Goal: Task Accomplishment & Management: Complete application form

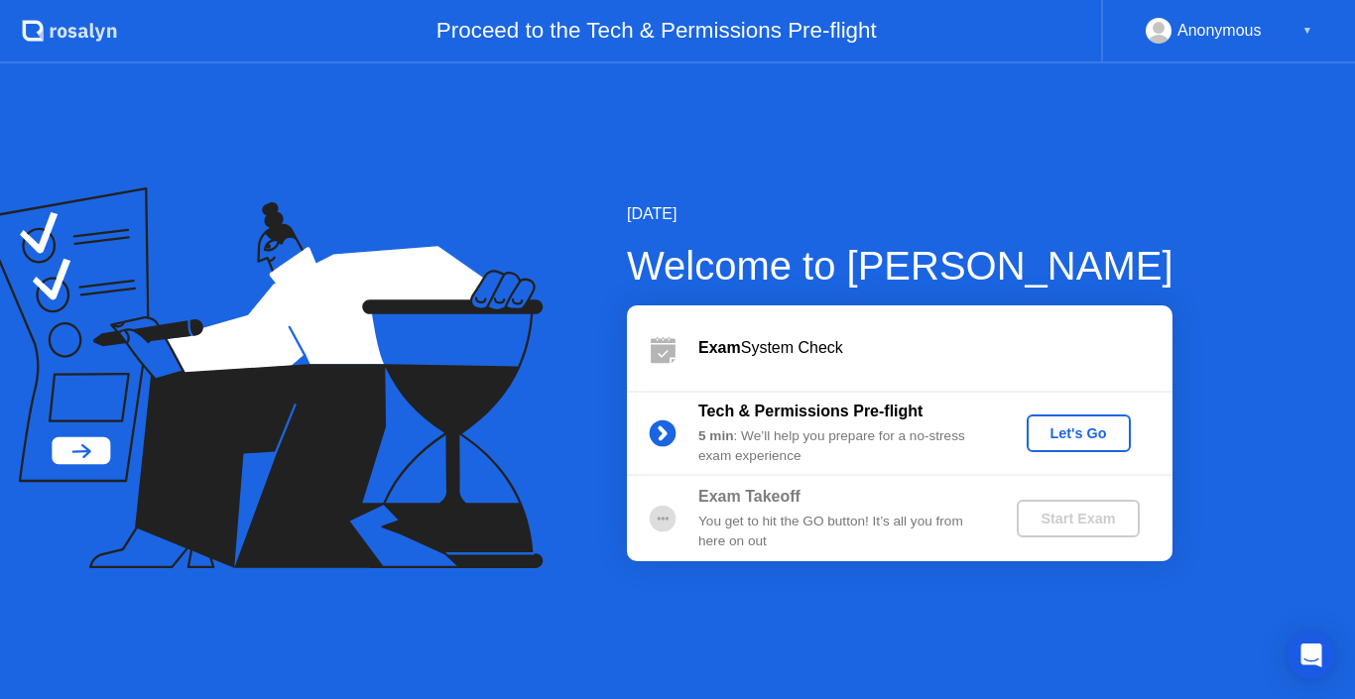
click at [1105, 434] on div "Let's Go" at bounding box center [1078, 433] width 88 height 16
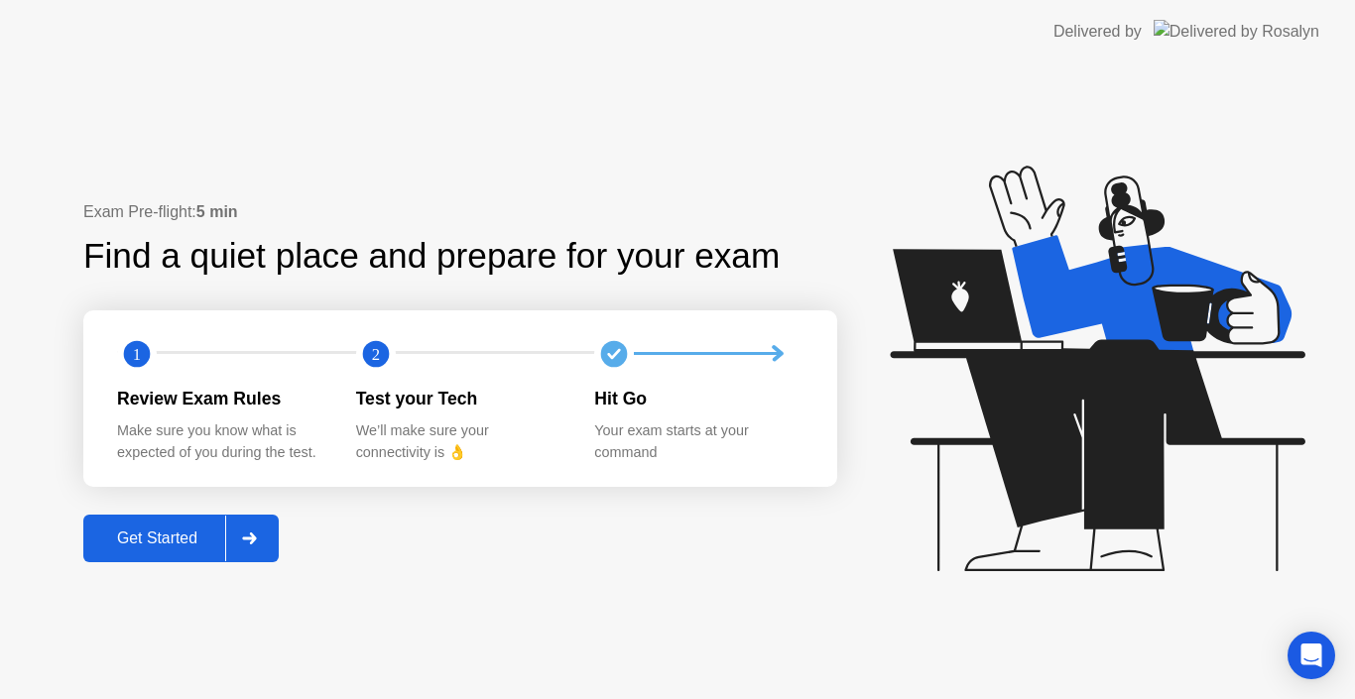
click at [202, 530] on div "Get Started" at bounding box center [157, 539] width 136 height 18
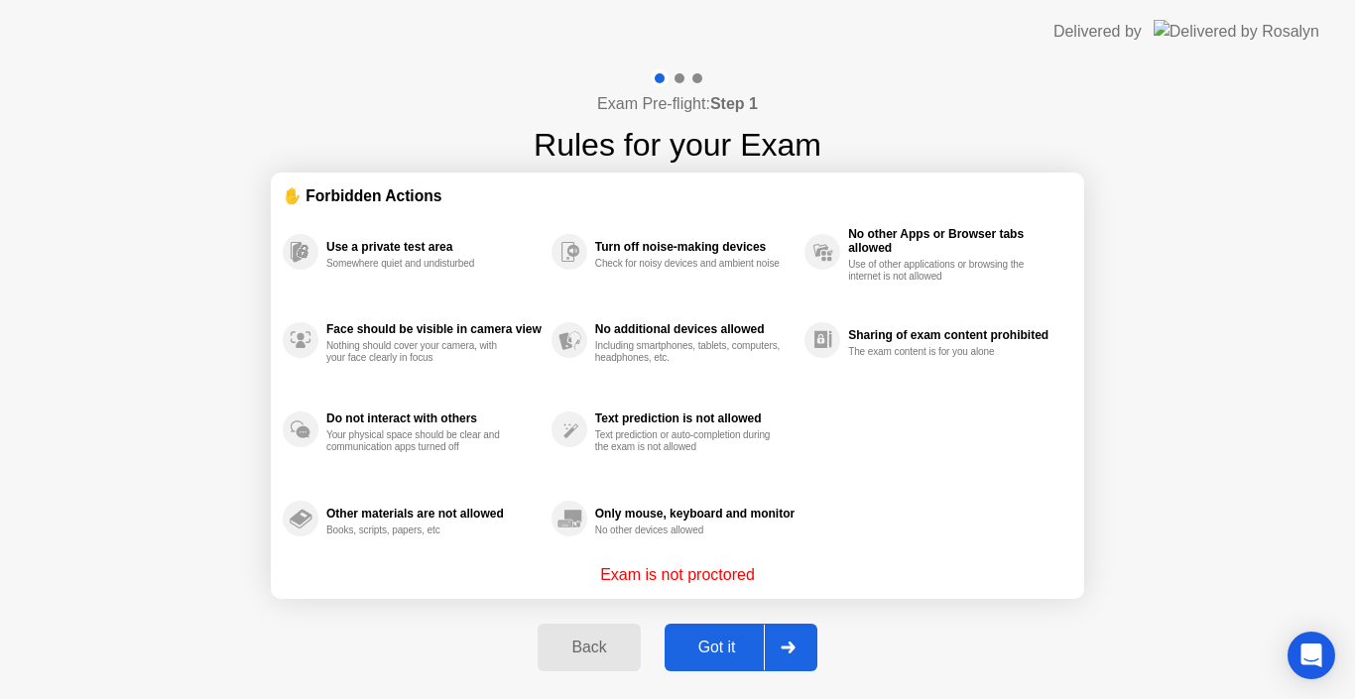
click at [707, 649] on div "Got it" at bounding box center [716, 648] width 93 height 18
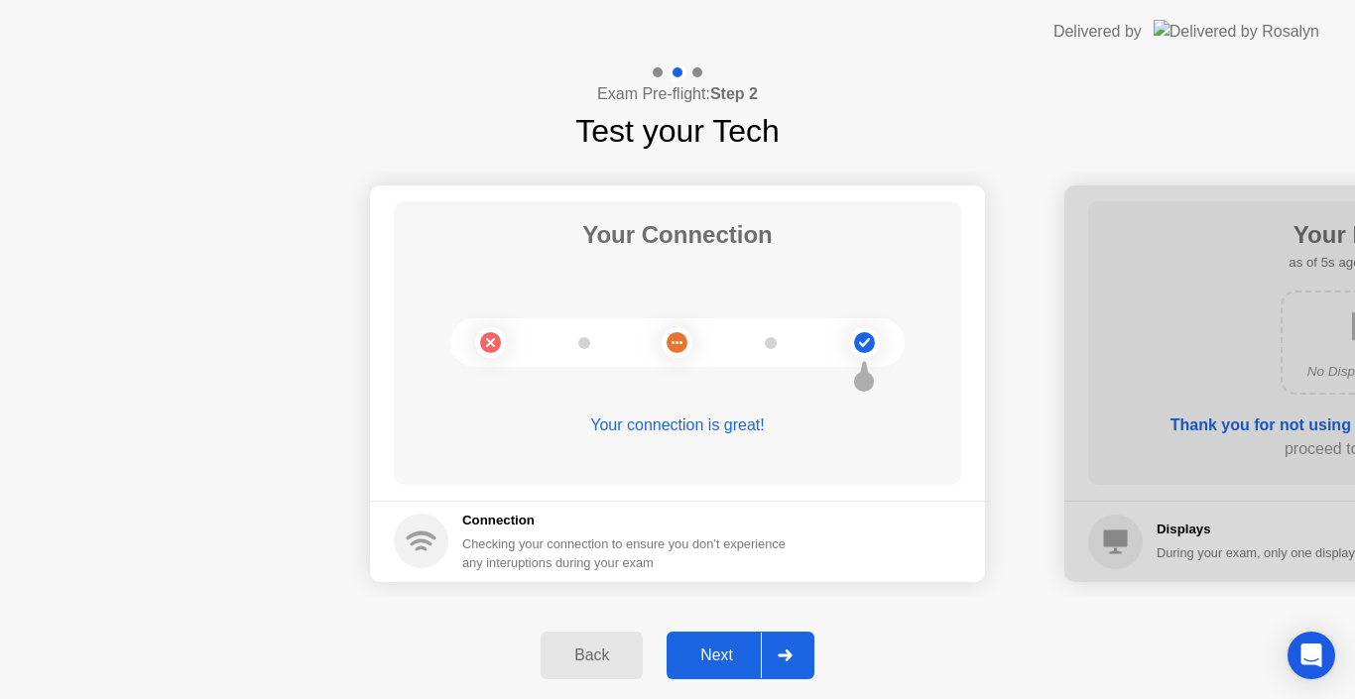
click at [737, 648] on div "Next" at bounding box center [716, 656] width 88 height 18
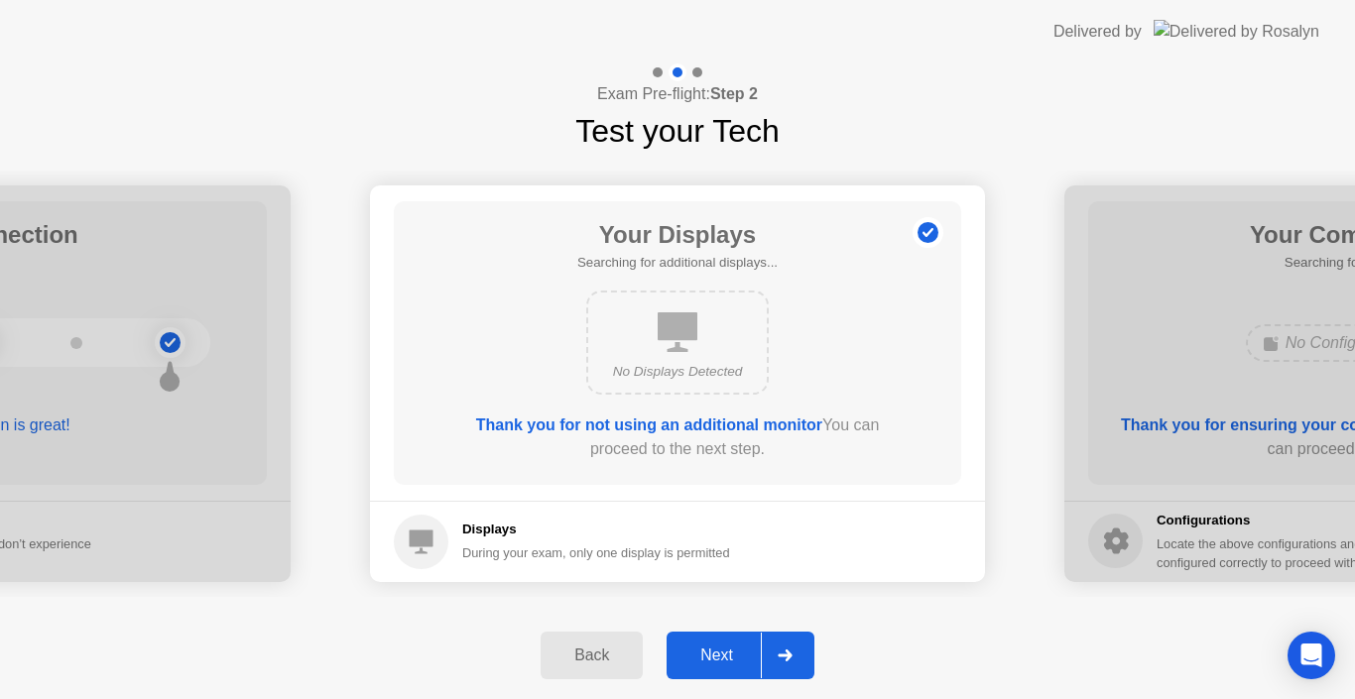
click at [705, 656] on div "Next" at bounding box center [716, 656] width 88 height 18
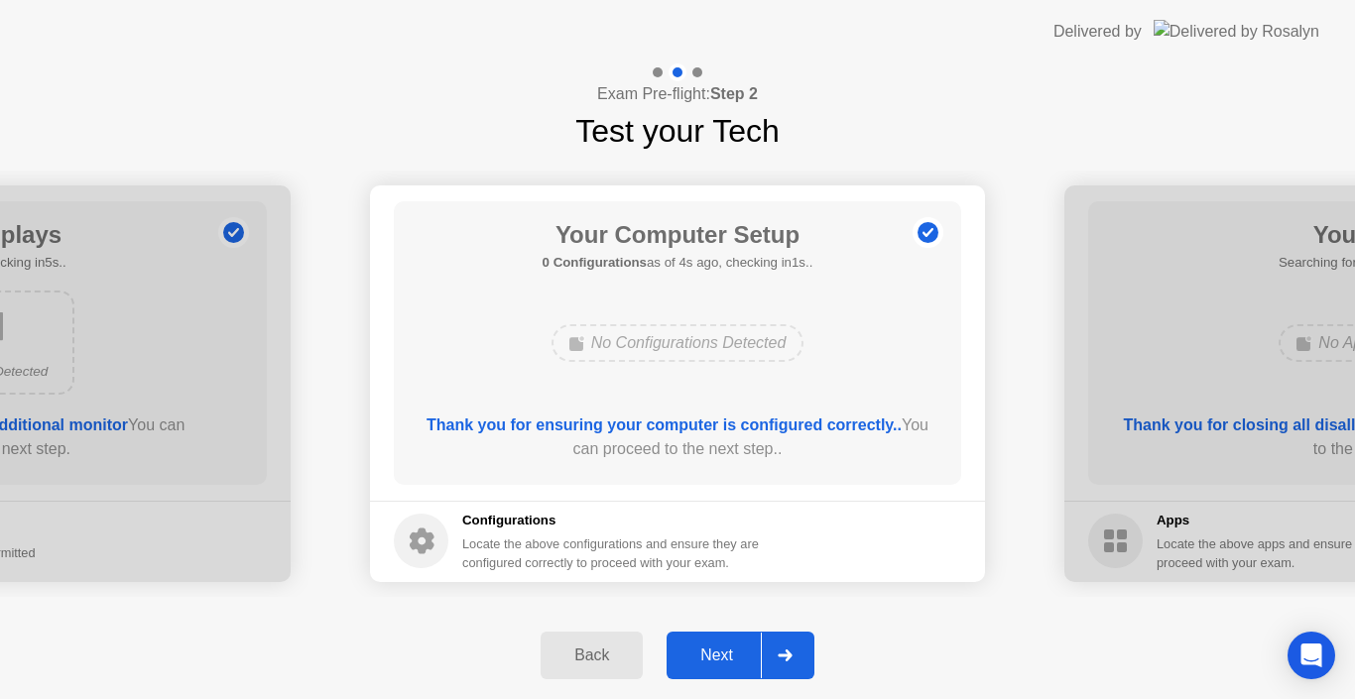
click at [729, 658] on div "Next" at bounding box center [716, 656] width 88 height 18
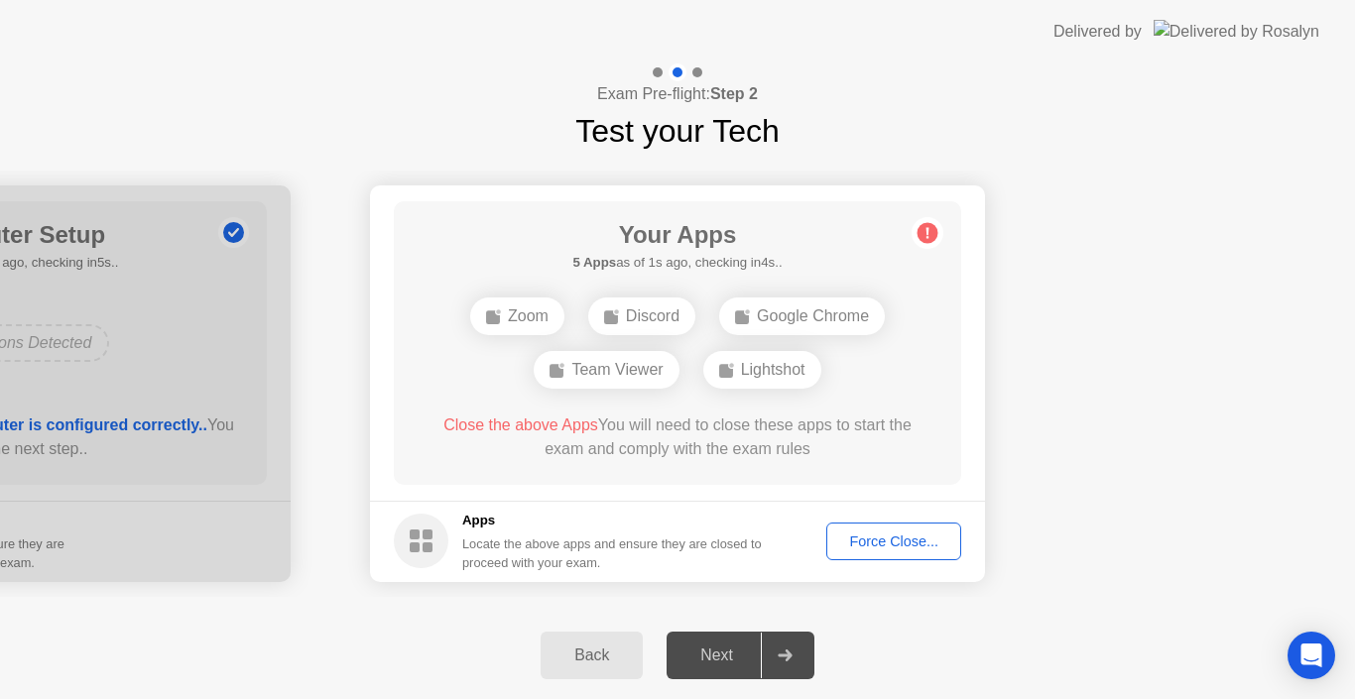
click at [903, 544] on div "Force Close..." at bounding box center [893, 542] width 121 height 16
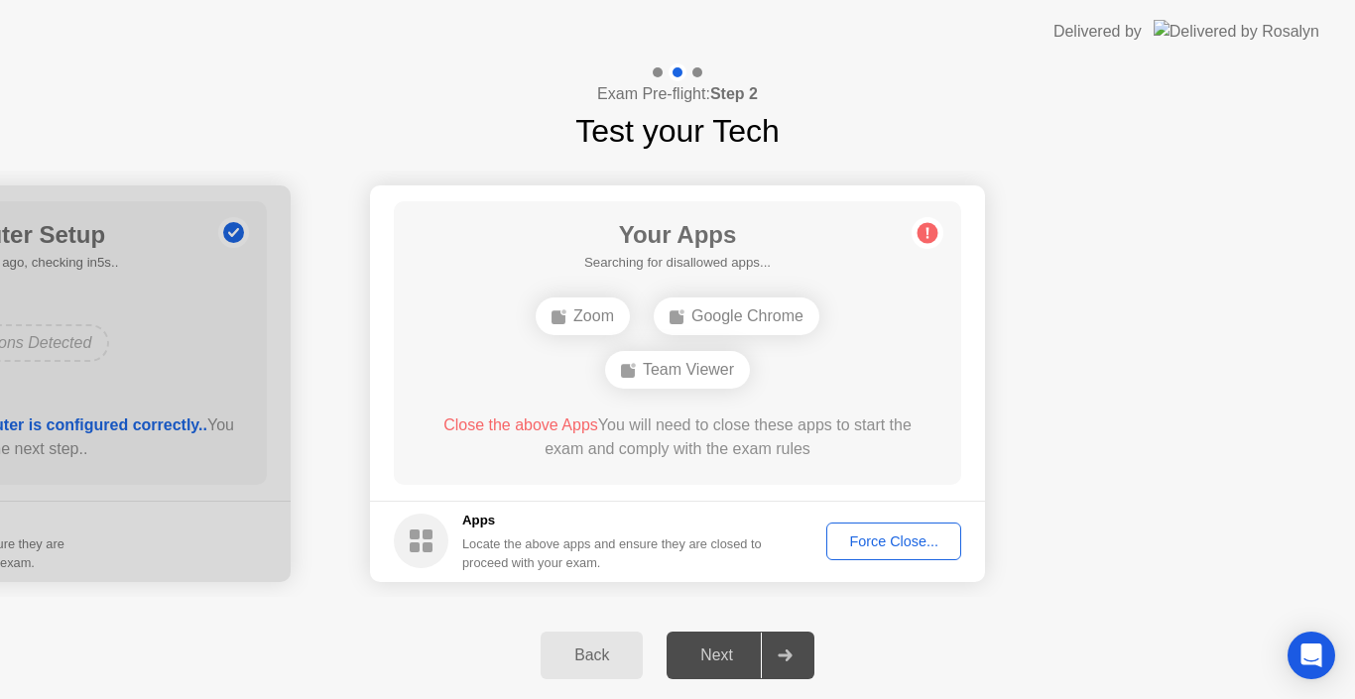
click at [900, 535] on div "Force Close..." at bounding box center [893, 542] width 121 height 16
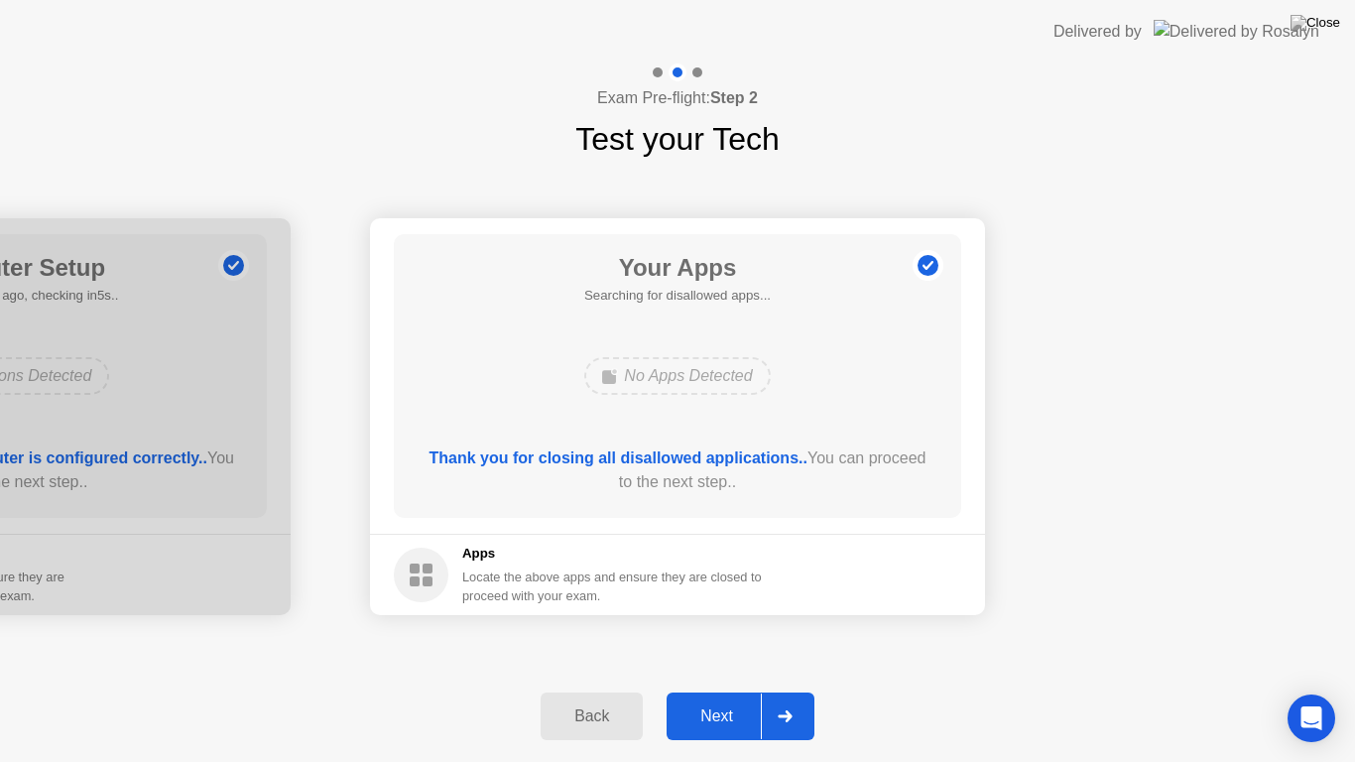
click at [711, 698] on div "Next" at bounding box center [716, 716] width 88 height 18
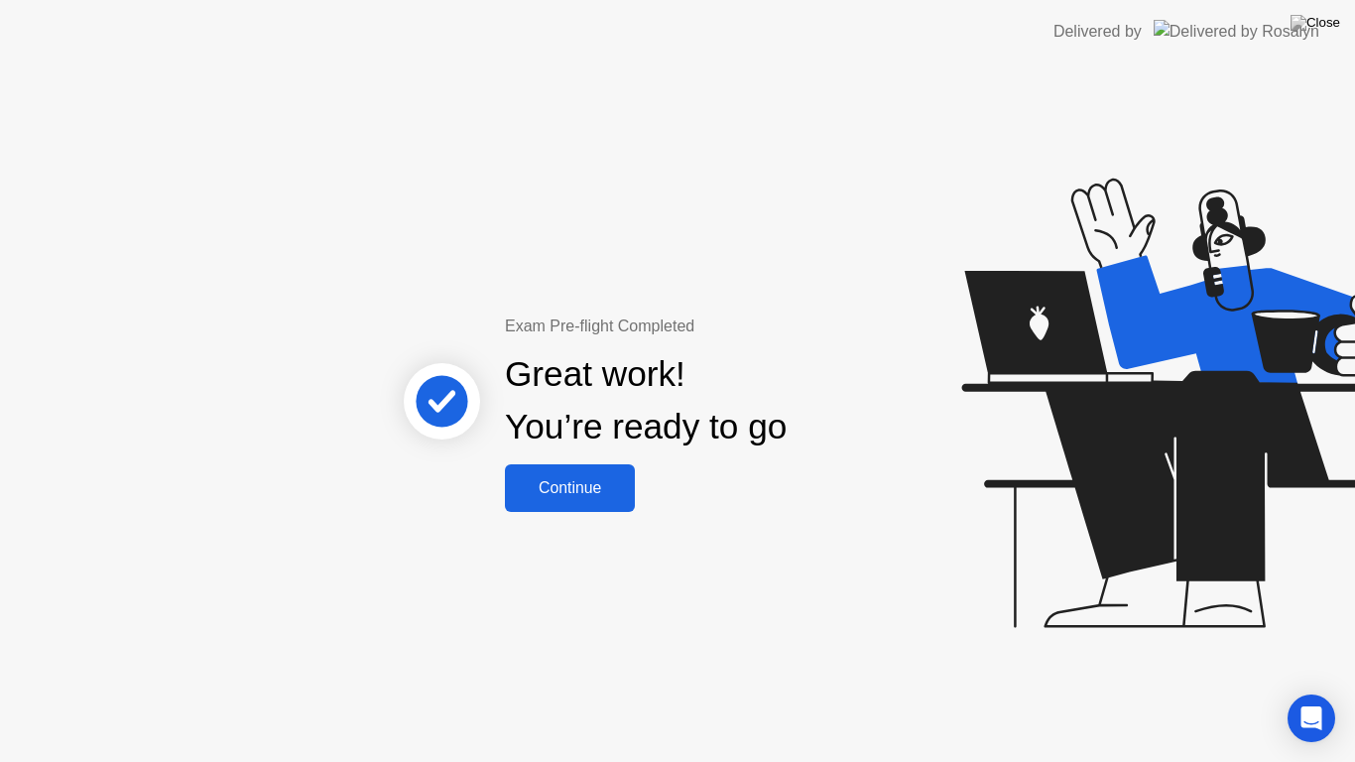
click at [612, 497] on div "Continue" at bounding box center [570, 488] width 118 height 18
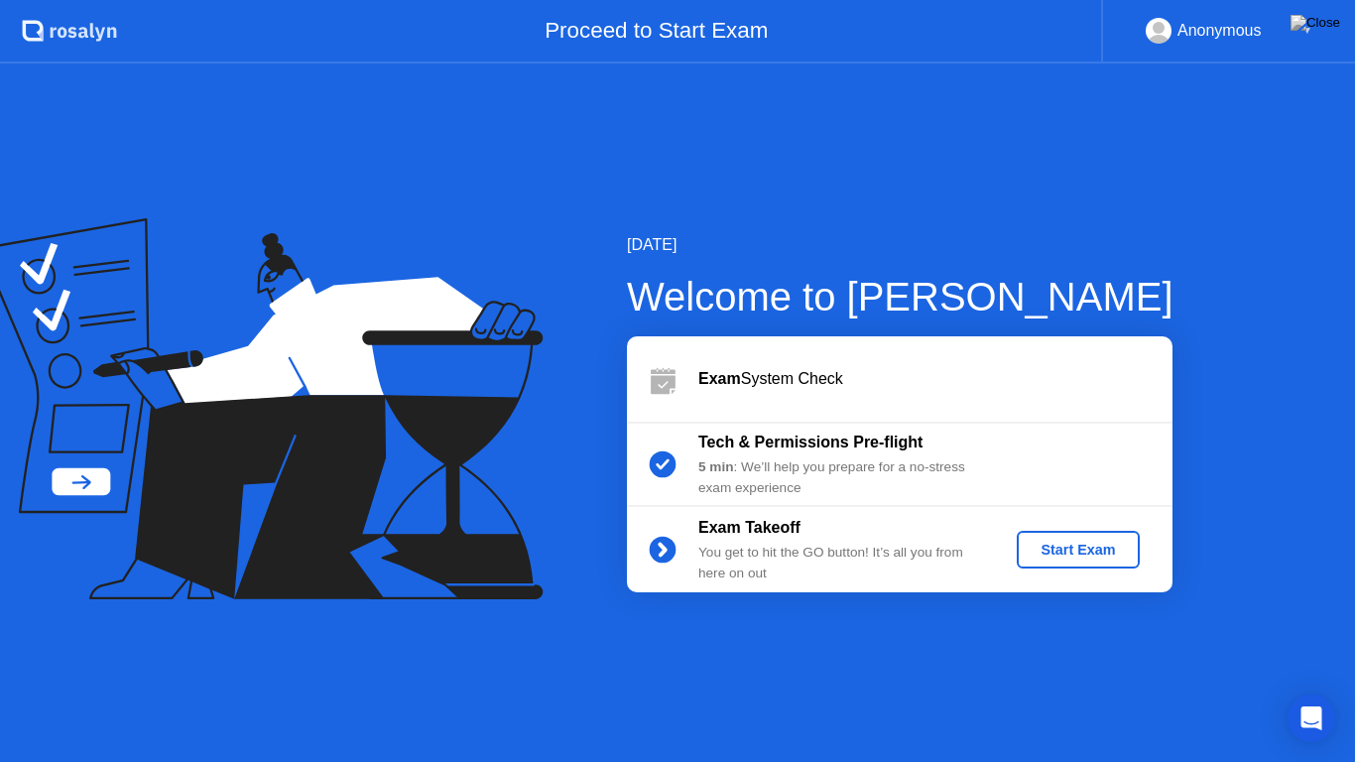
click at [1073, 554] on div "Start Exam" at bounding box center [1077, 549] width 106 height 16
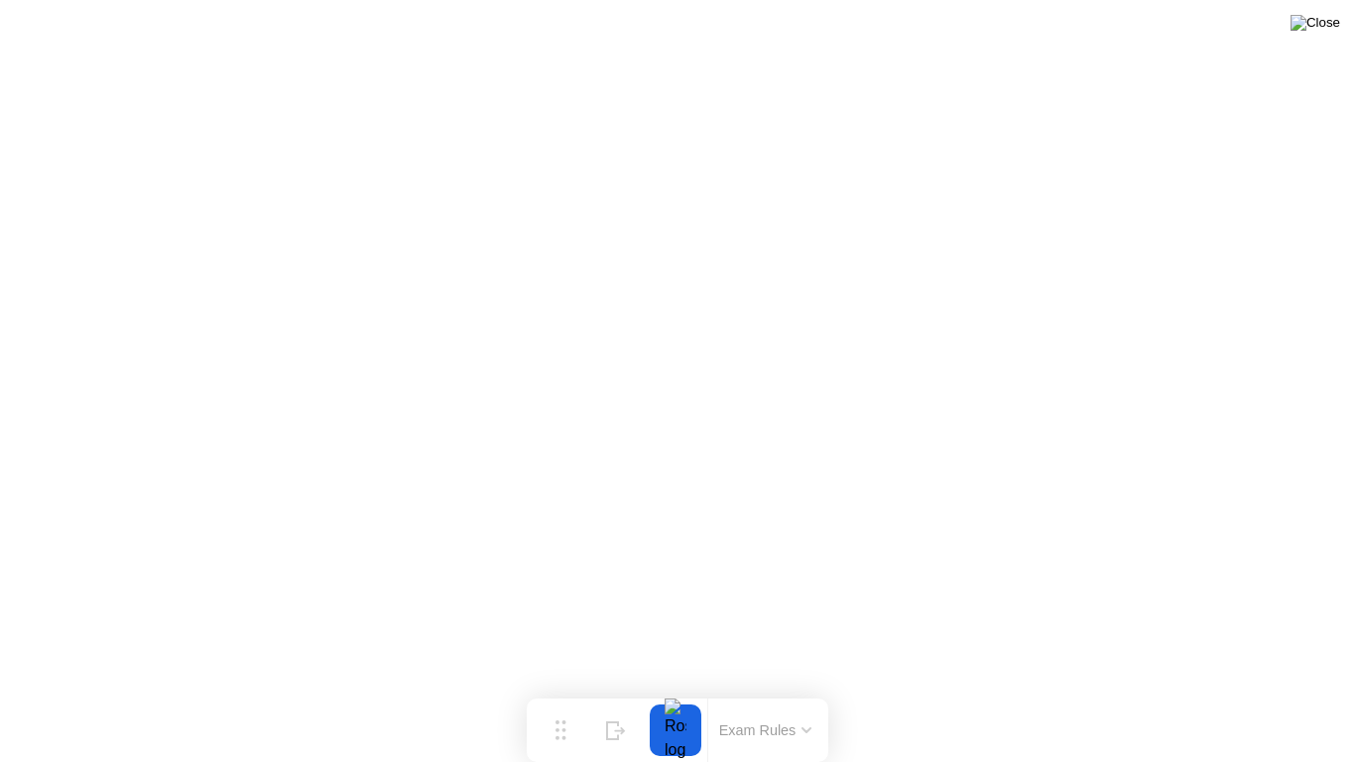
click at [1317, 31] on img at bounding box center [1315, 23] width 50 height 16
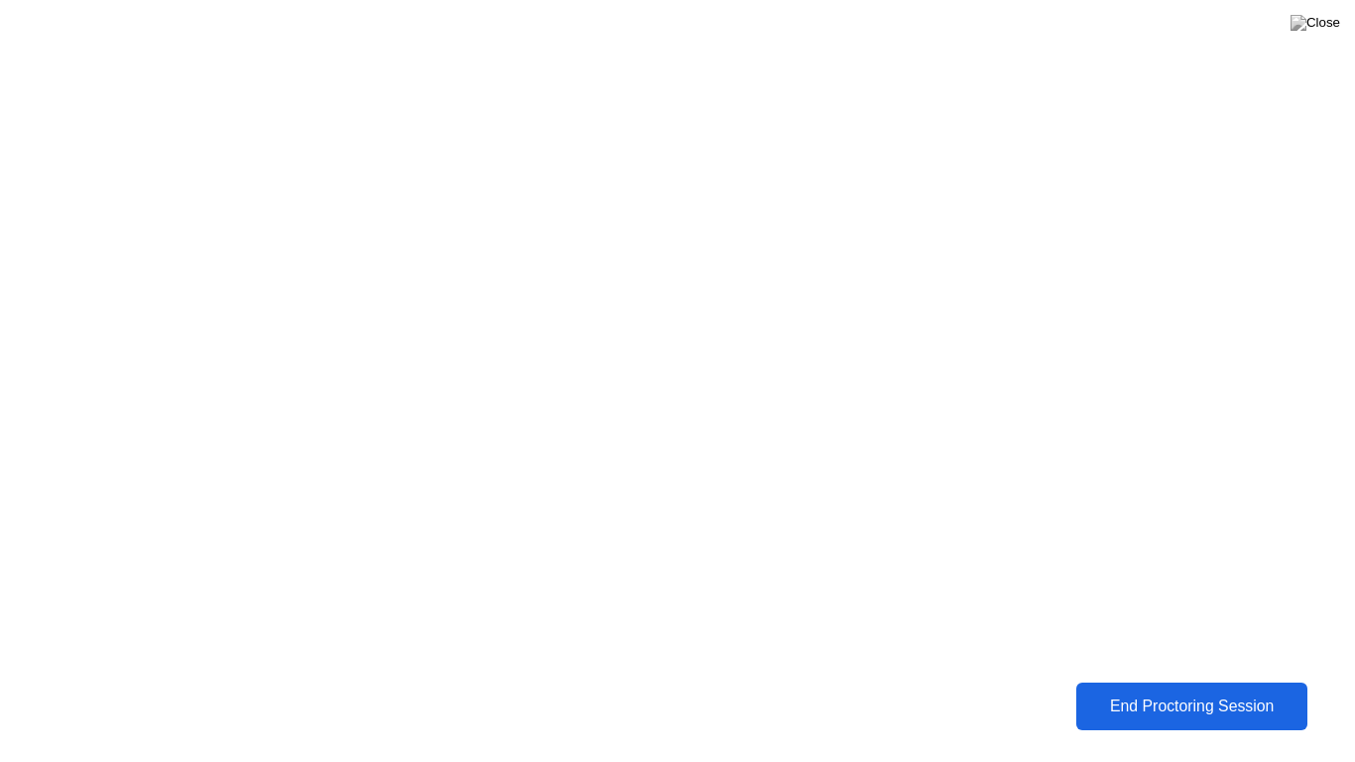
click at [1119, 698] on div "End Proctoring Session" at bounding box center [1191, 706] width 219 height 18
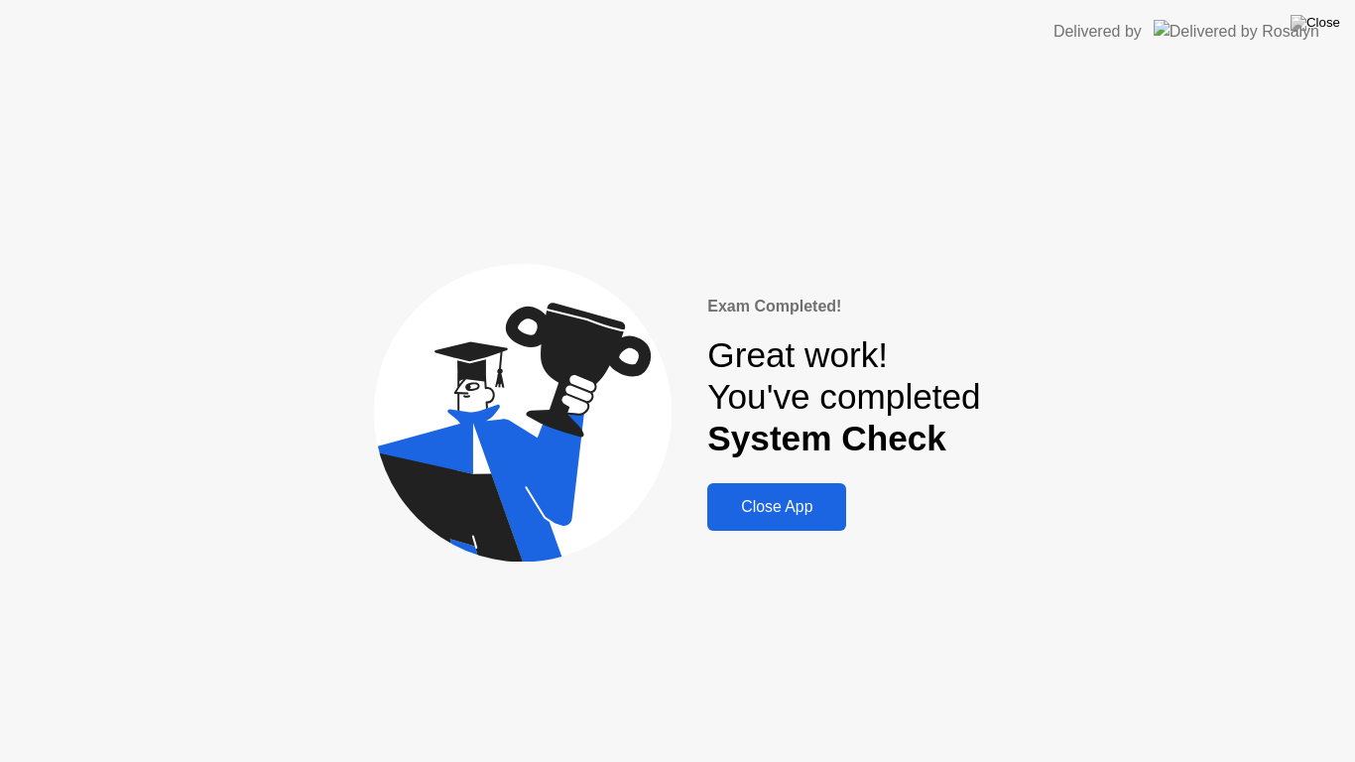
click at [798, 513] on div "Close App" at bounding box center [776, 507] width 127 height 18
